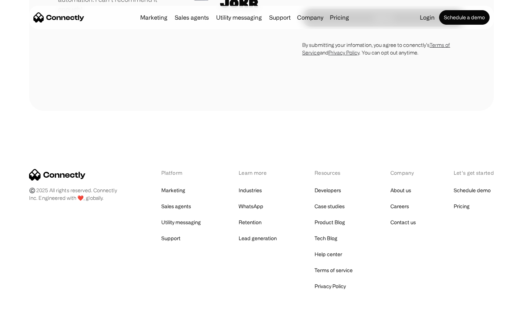
scroll to position [2020, 0]
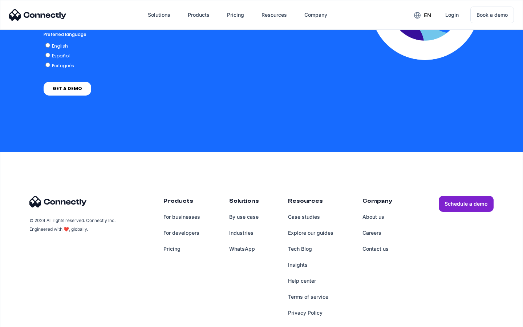
scroll to position [1601, 0]
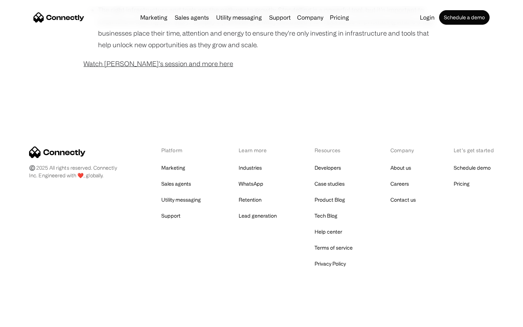
scroll to position [588, 0]
